Goal: Information Seeking & Learning: Find specific fact

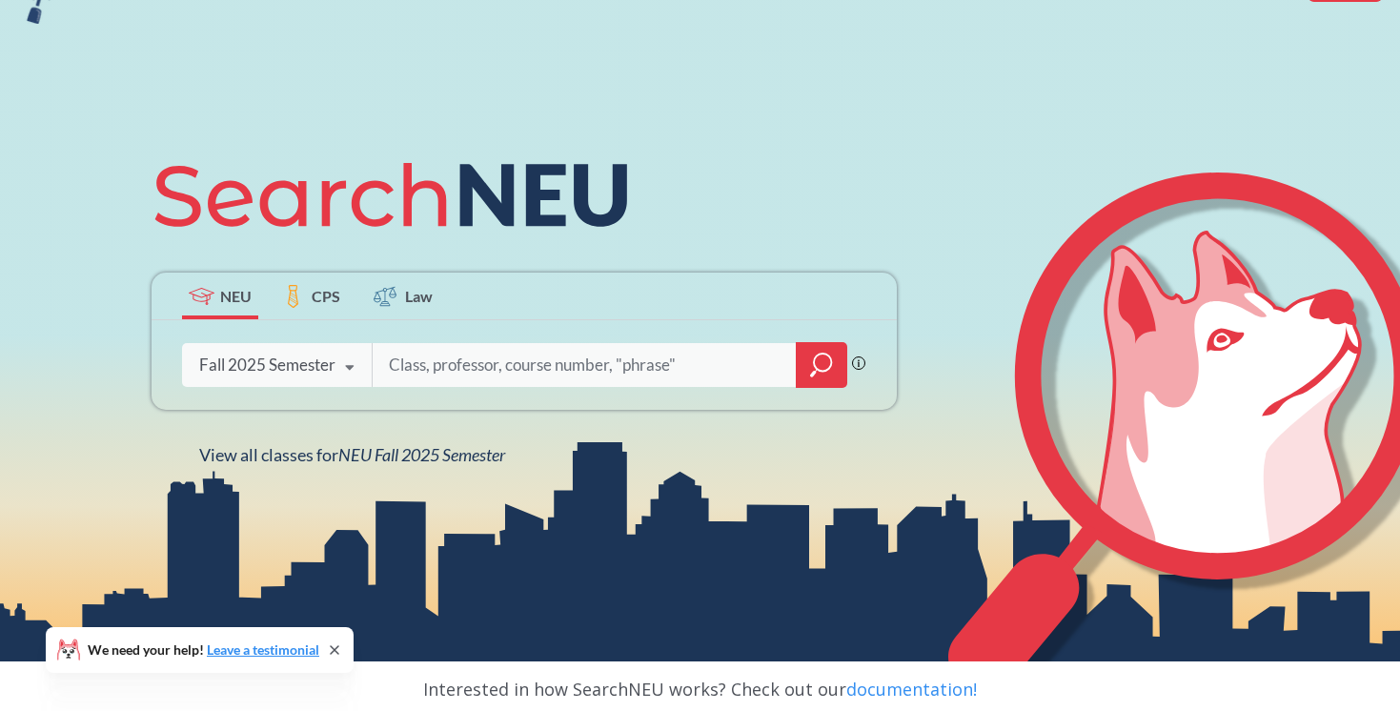
scroll to position [111, 0]
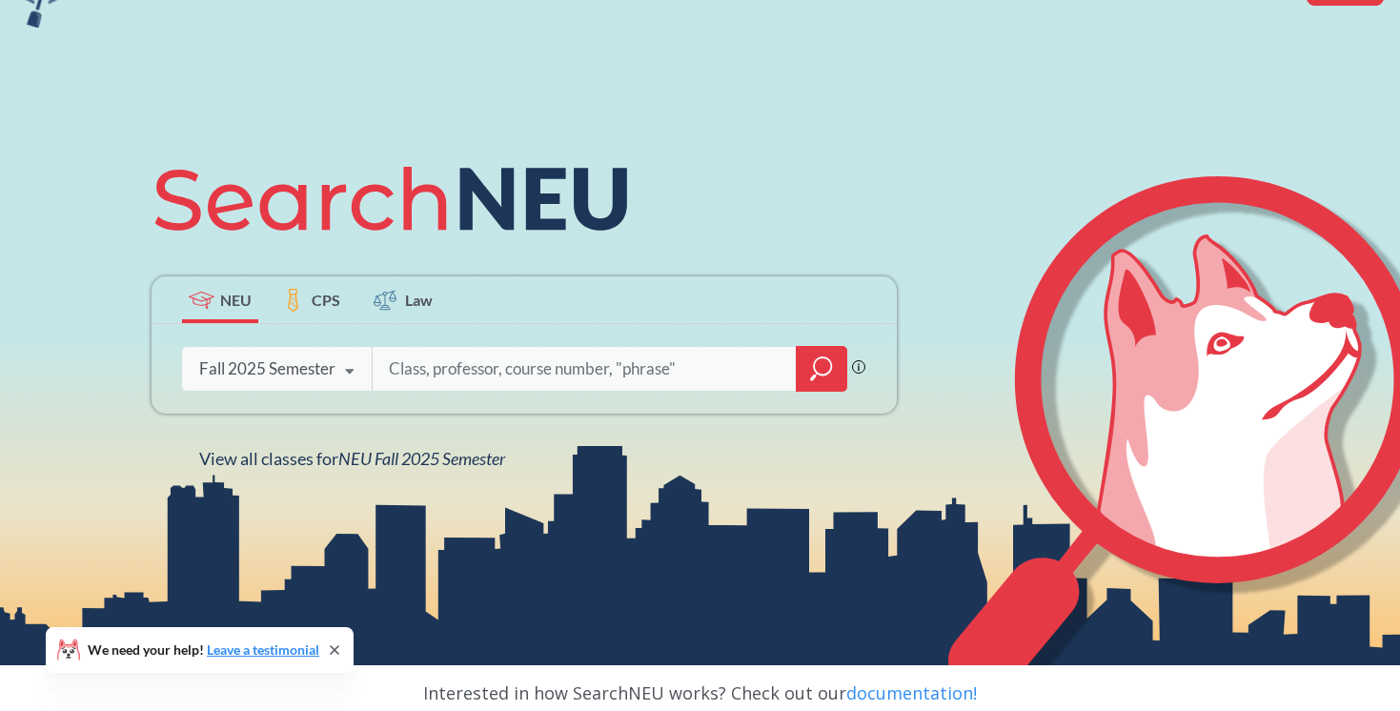
drag, startPoint x: 437, startPoint y: 371, endPoint x: 480, endPoint y: 376, distance: 43.2
click at [487, 375] on input "search" at bounding box center [585, 369] width 397 height 40
type input "[PERSON_NAME]"
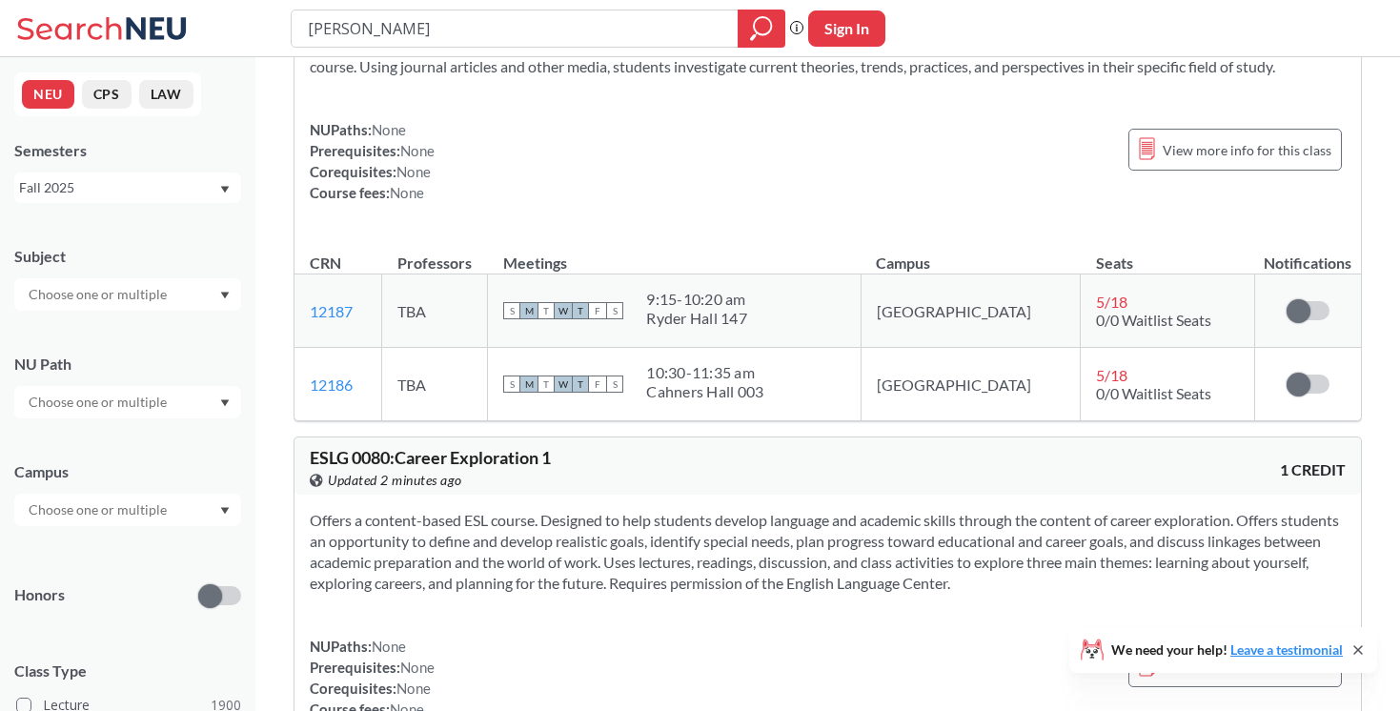
scroll to position [260, 0]
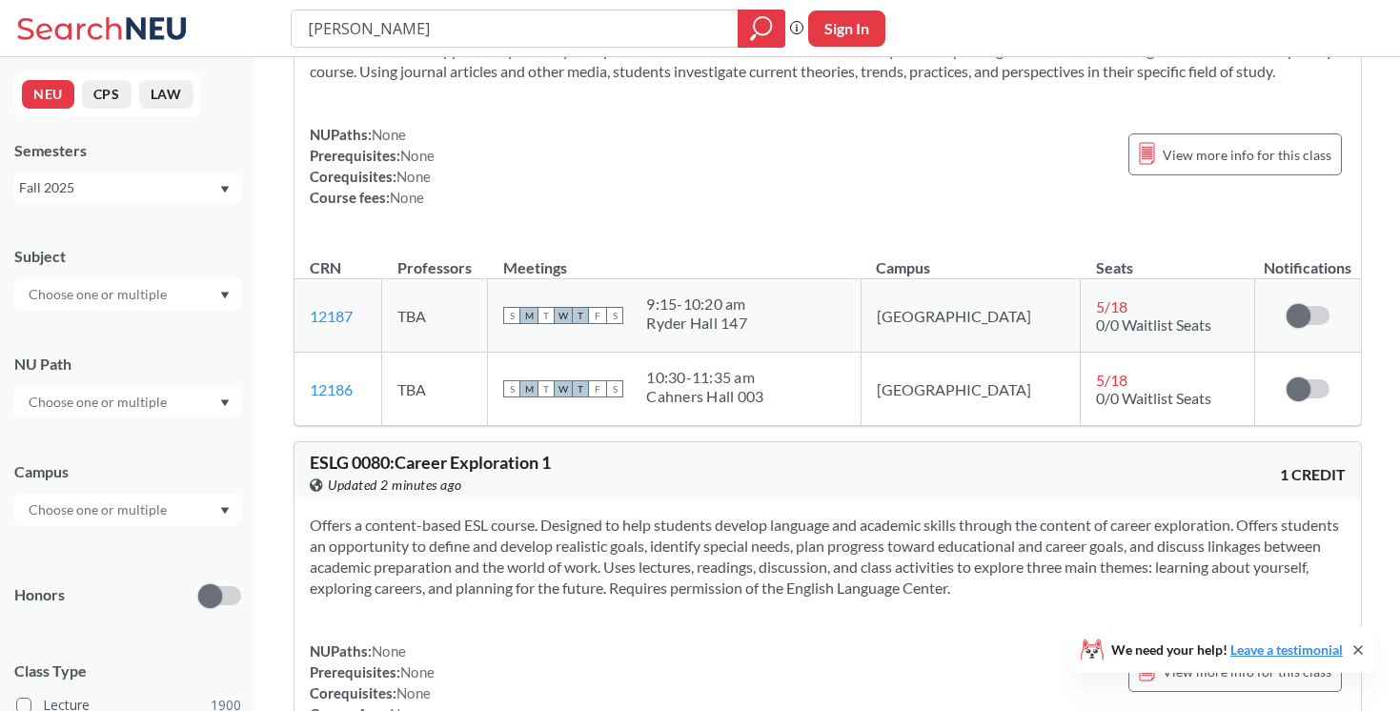
click at [975, 319] on td "[GEOGRAPHIC_DATA]" at bounding box center [971, 315] width 220 height 73
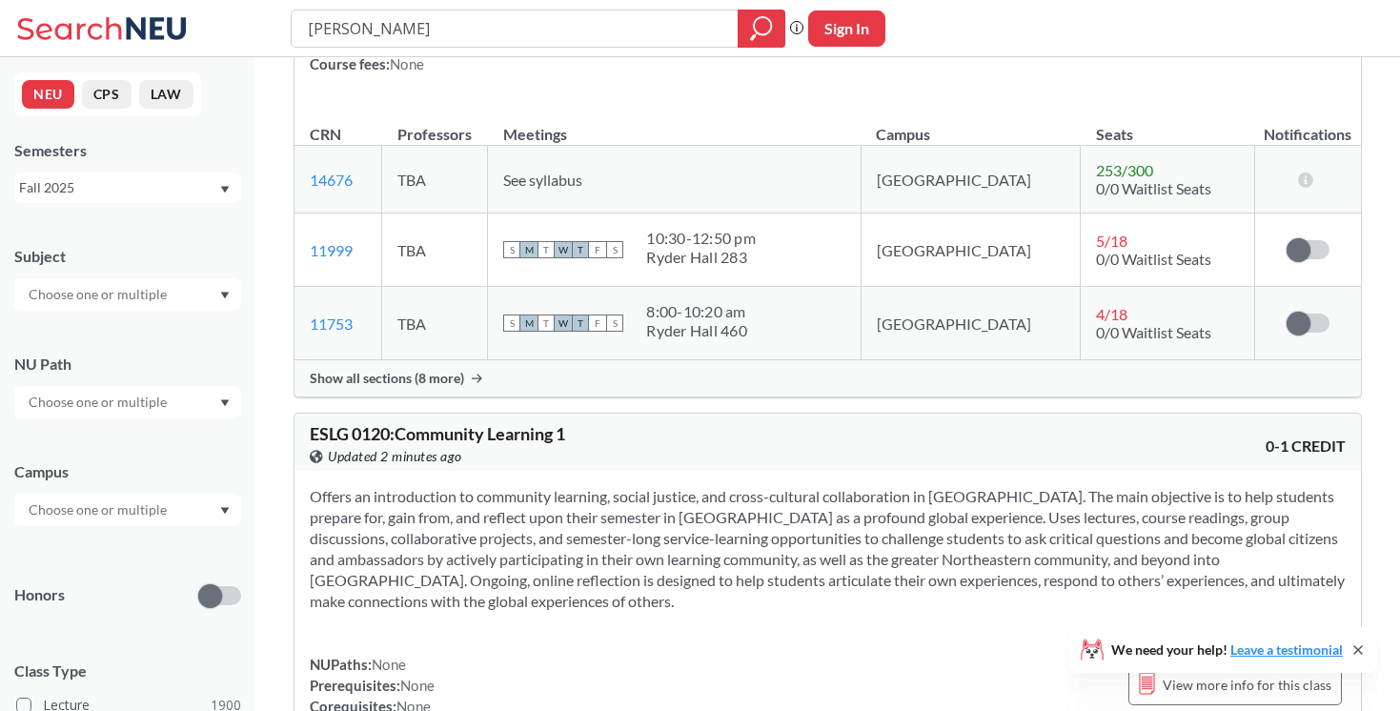
scroll to position [0, 0]
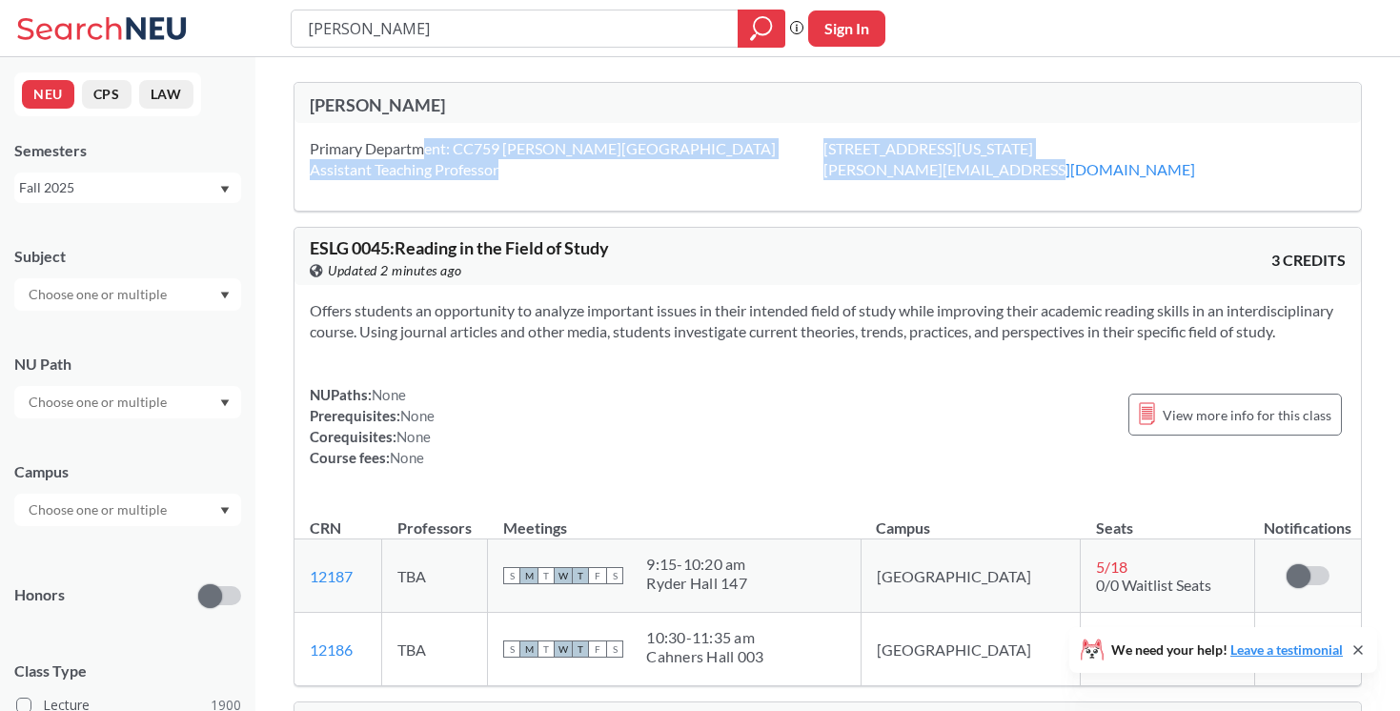
drag, startPoint x: 421, startPoint y: 152, endPoint x: 605, endPoint y: 192, distance: 188.3
click at [605, 192] on div "Primary Department: CC759 [PERSON_NAME][GEOGRAPHIC_DATA] Assistant Teaching Pro…" at bounding box center [828, 167] width 1067 height 88
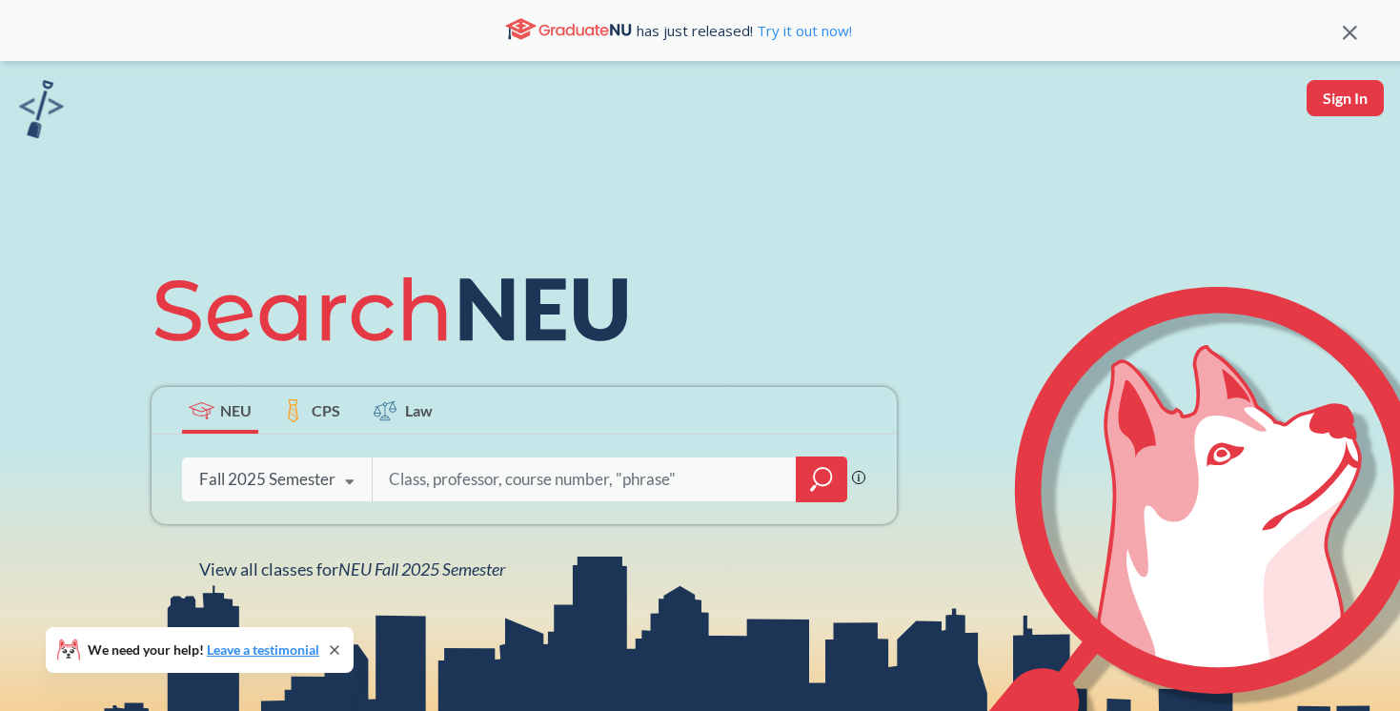
click at [504, 481] on input "search" at bounding box center [585, 479] width 397 height 40
type input "CS 2101"
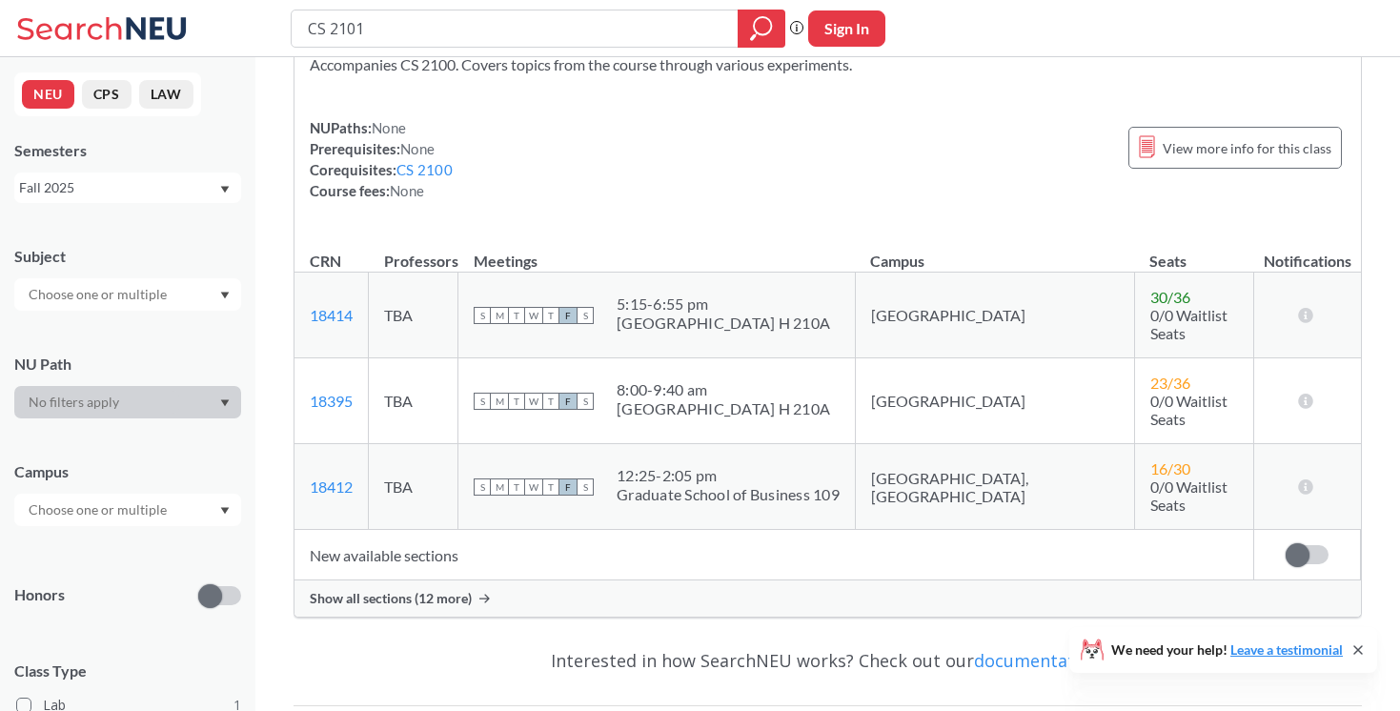
scroll to position [104, 0]
click at [385, 587] on span "Show all sections (12 more)" at bounding box center [391, 595] width 162 height 17
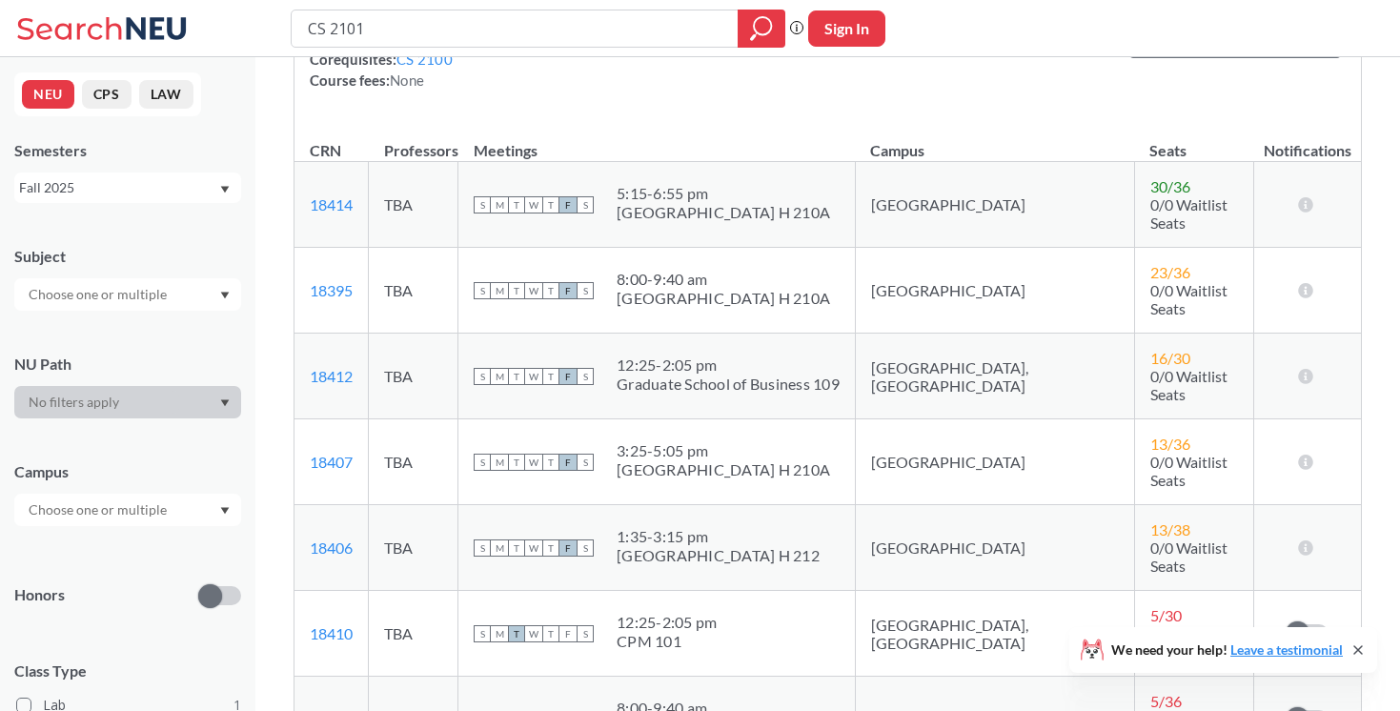
scroll to position [247, 0]
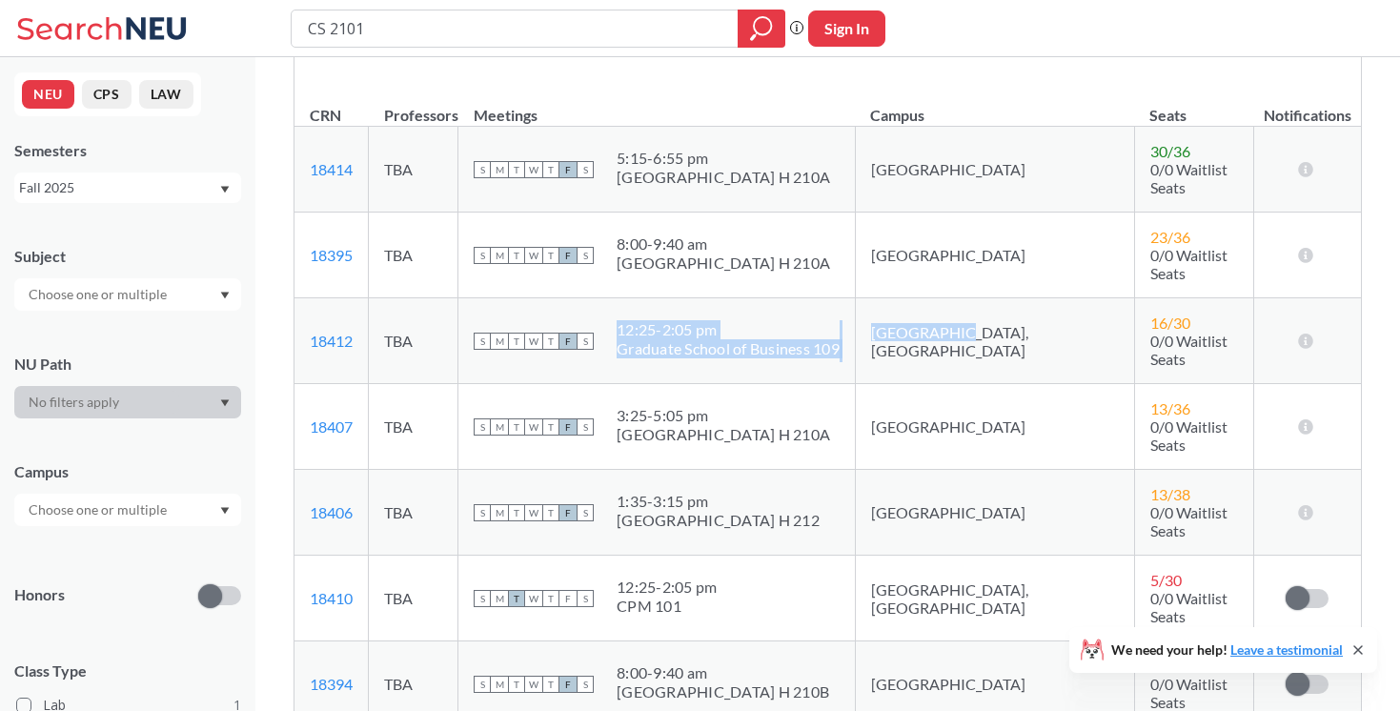
drag, startPoint x: 1016, startPoint y: 314, endPoint x: 645, endPoint y: 310, distance: 370.8
click at [645, 310] on tr "18412 View this section on Banner. TBA S M T W T F S 12:25 - 2:05 pm Graduate S…" at bounding box center [828, 341] width 1067 height 86
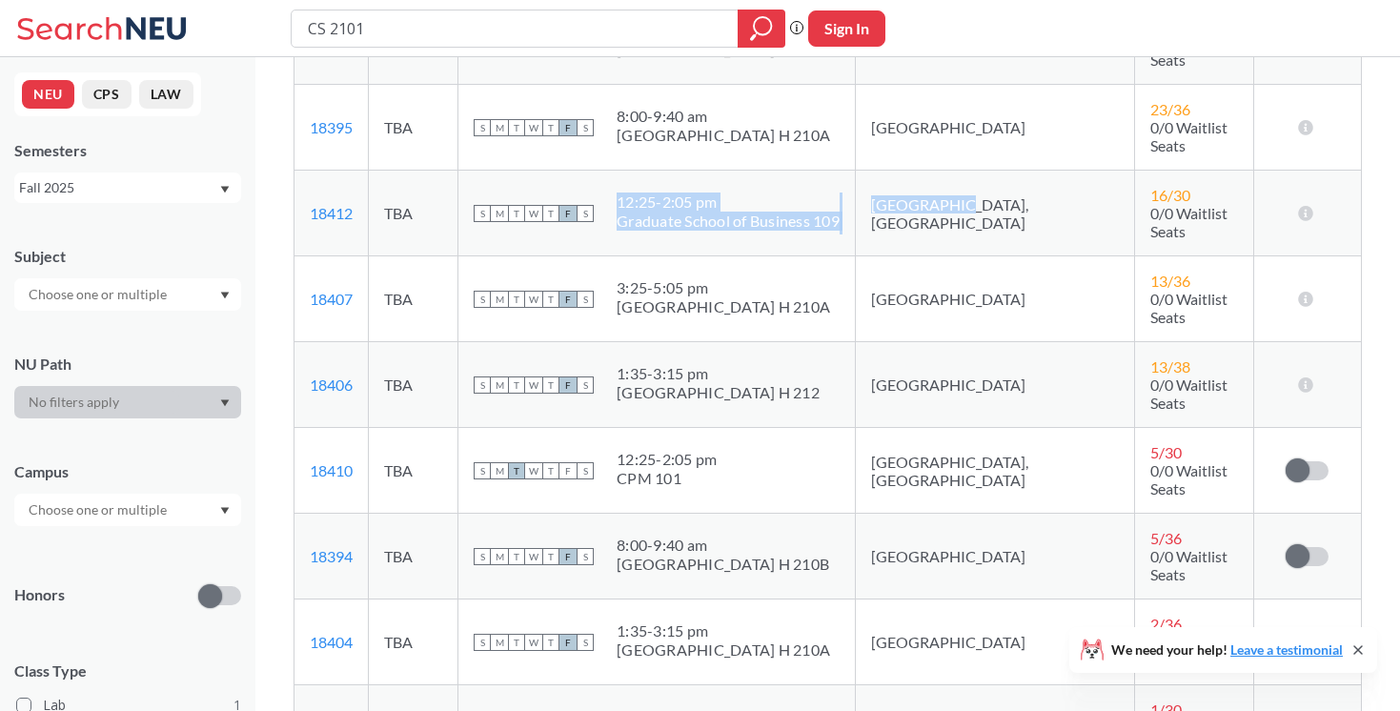
scroll to position [395, 0]
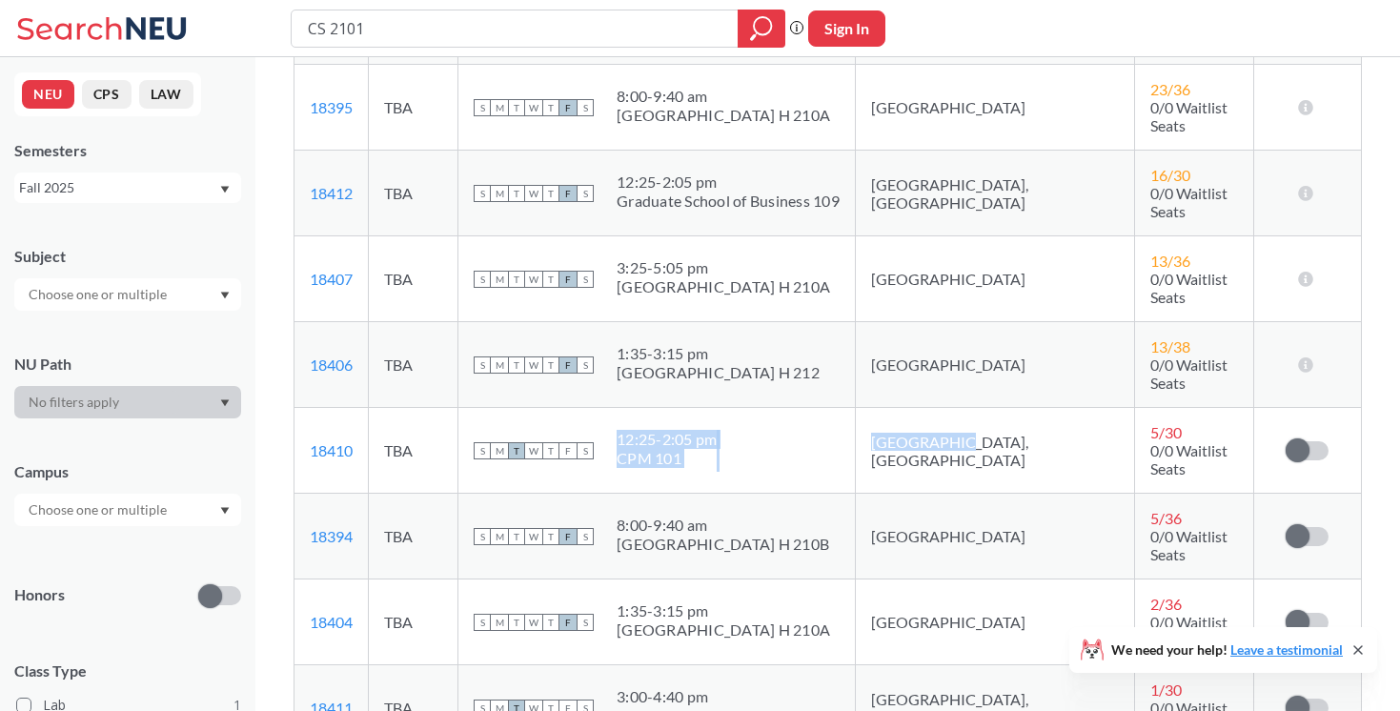
drag, startPoint x: 1004, startPoint y: 383, endPoint x: 789, endPoint y: 379, distance: 214.5
click at [789, 408] on tr "18410 View this section on Banner. TBA S M T W T F S 12:25 - 2:05 pm CPM 101 [G…" at bounding box center [828, 451] width 1067 height 86
click at [789, 430] on div "S M T W T F S 12:25 - 2:05 pm CPM 101" at bounding box center [657, 451] width 366 height 42
